Goal: Information Seeking & Learning: Learn about a topic

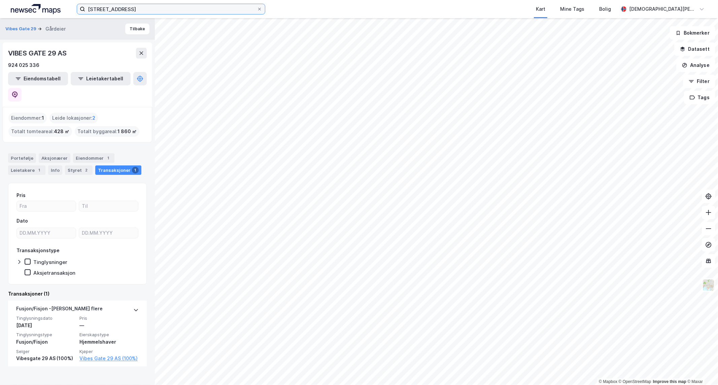
click at [177, 13] on input "[STREET_ADDRESS]" at bounding box center [171, 9] width 172 height 10
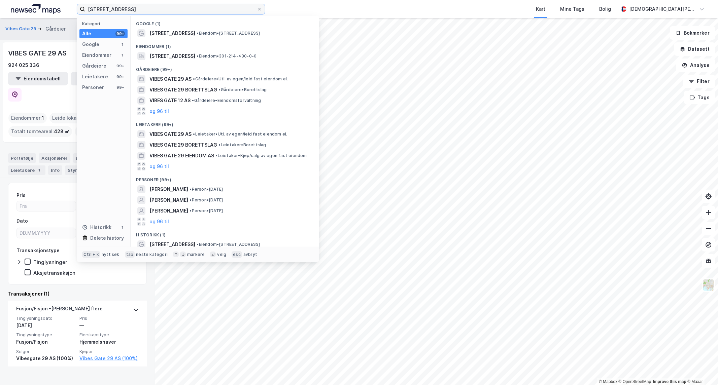
click at [177, 13] on input "[STREET_ADDRESS]" at bounding box center [171, 9] width 172 height 10
paste input "[STREET_ADDRESS]"
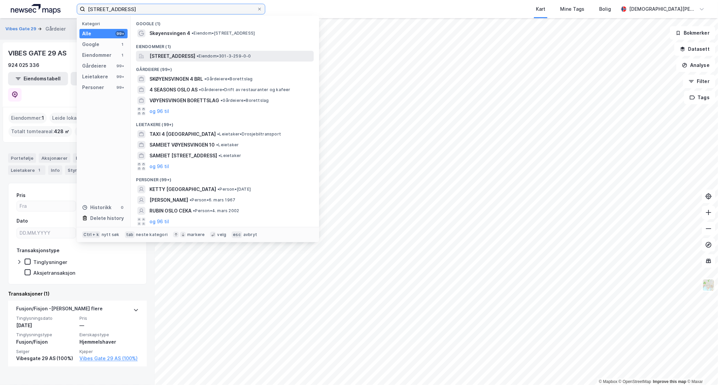
type input "[STREET_ADDRESS]"
click at [195, 55] on span "[STREET_ADDRESS]" at bounding box center [172, 56] width 46 height 8
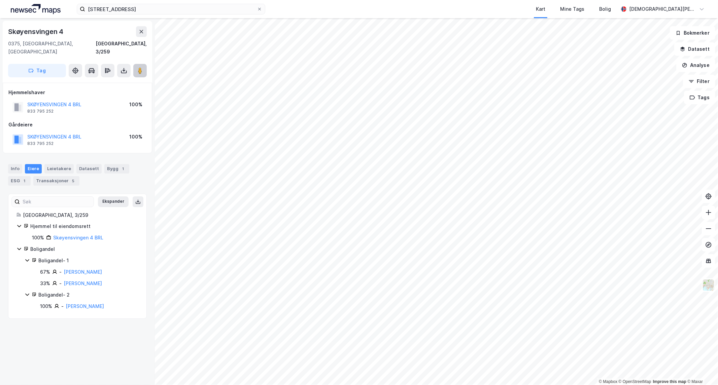
click at [140, 67] on image at bounding box center [140, 70] width 4 height 7
click at [68, 177] on div "Transaksjoner 5" at bounding box center [56, 180] width 46 height 9
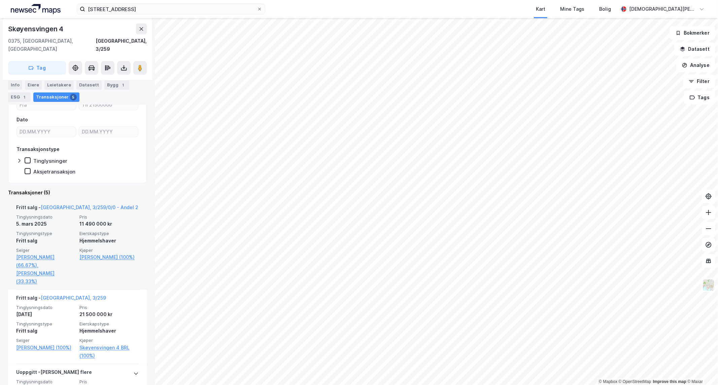
scroll to position [37, 0]
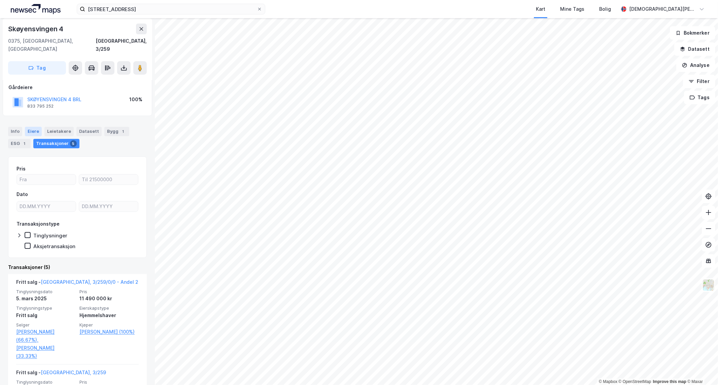
click at [36, 127] on div "Eiere" at bounding box center [33, 131] width 17 height 9
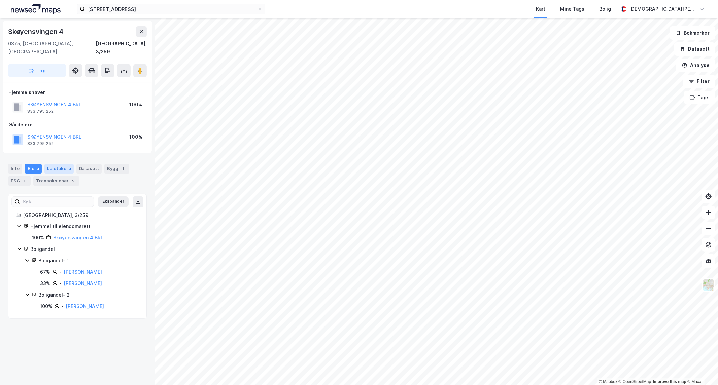
click at [65, 164] on div "Leietakere" at bounding box center [58, 168] width 29 height 9
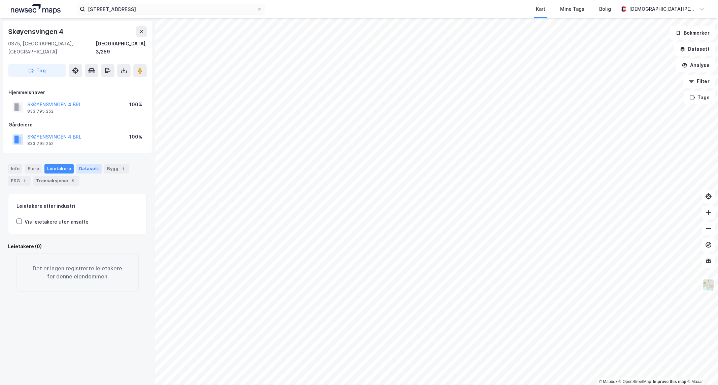
click at [91, 164] on div "Datasett" at bounding box center [88, 168] width 25 height 9
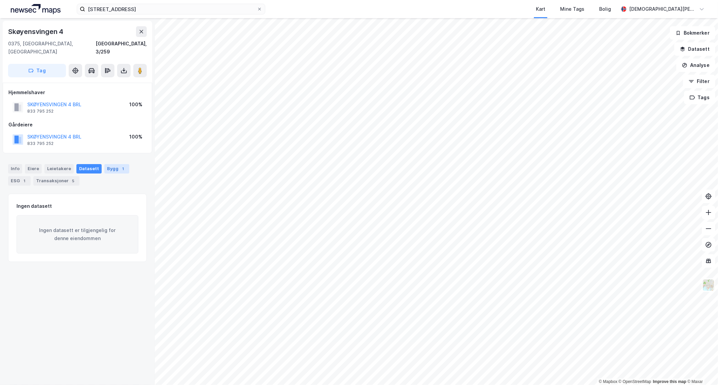
click at [120, 166] on div "1" at bounding box center [123, 169] width 7 height 7
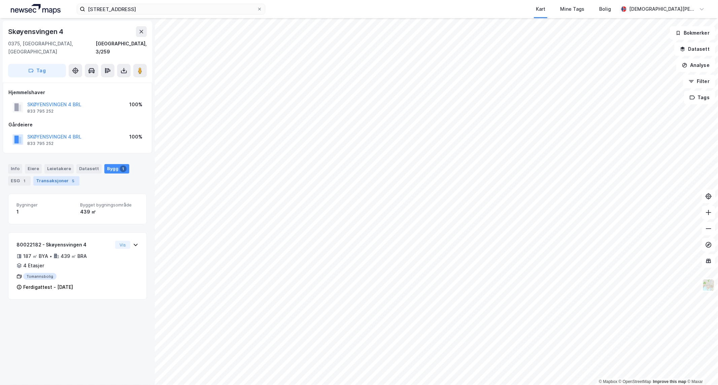
click at [50, 176] on div "Transaksjoner 5" at bounding box center [56, 180] width 46 height 9
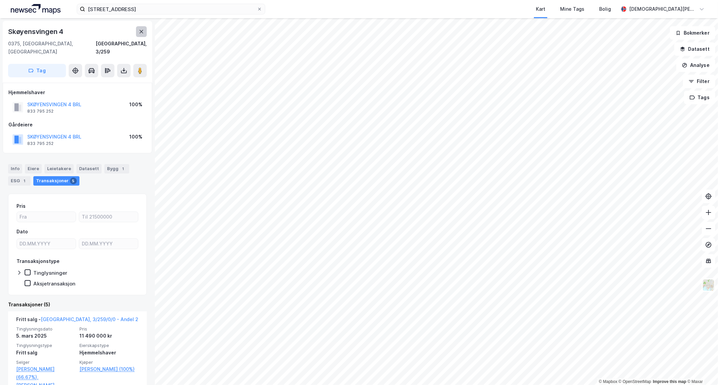
click at [137, 31] on button at bounding box center [141, 31] width 11 height 11
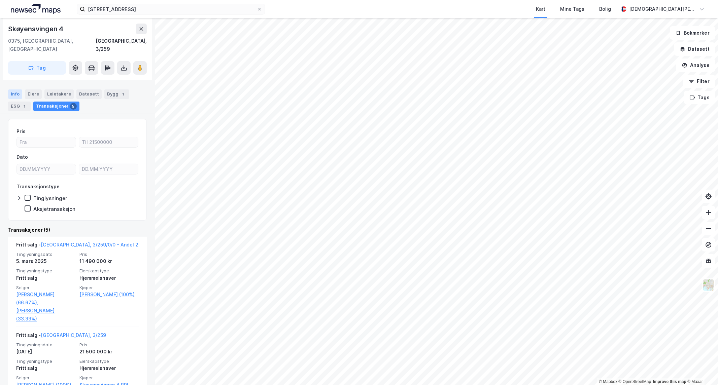
click at [18, 90] on div "Info" at bounding box center [15, 94] width 14 height 9
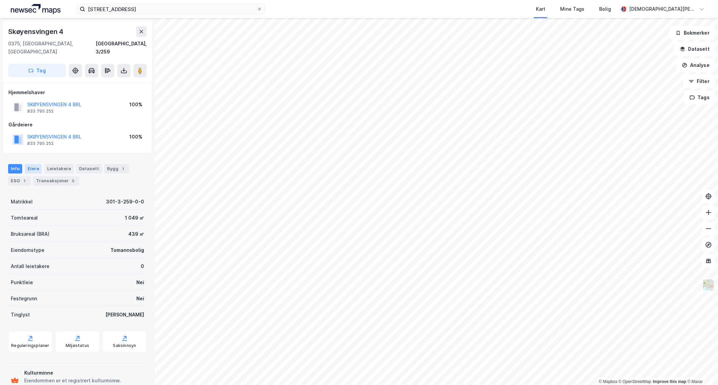
click at [33, 164] on div "Eiere" at bounding box center [33, 168] width 17 height 9
